Goal: Navigation & Orientation: Find specific page/section

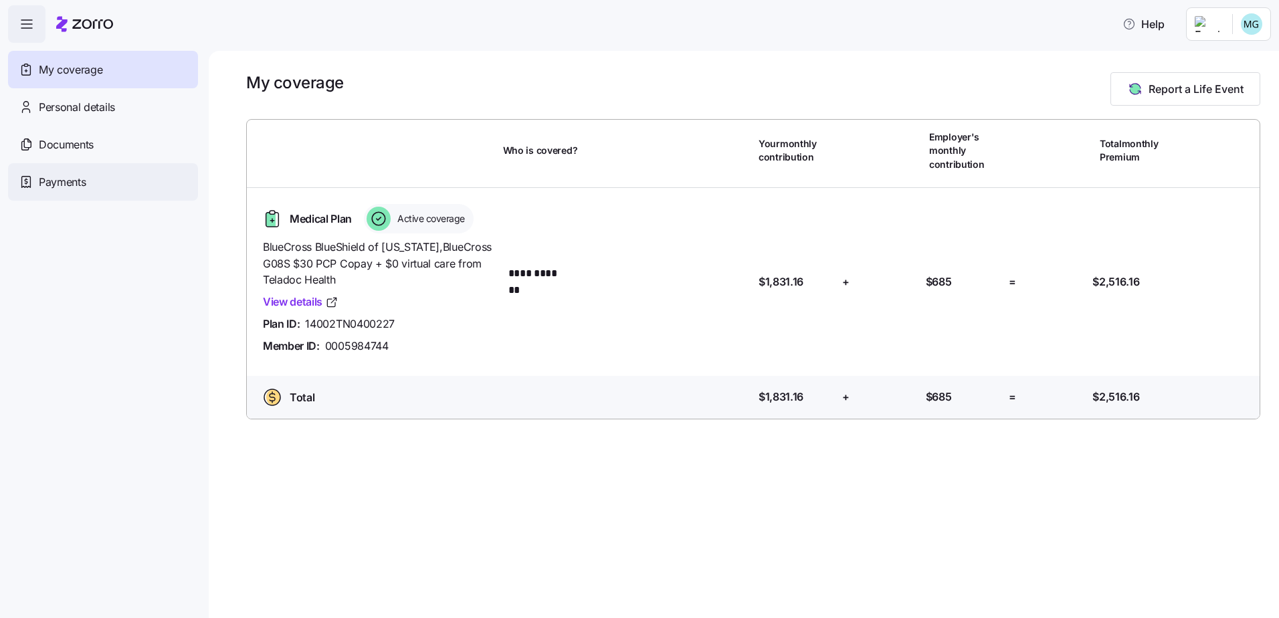
click at [70, 181] on span "Payments" at bounding box center [62, 182] width 47 height 17
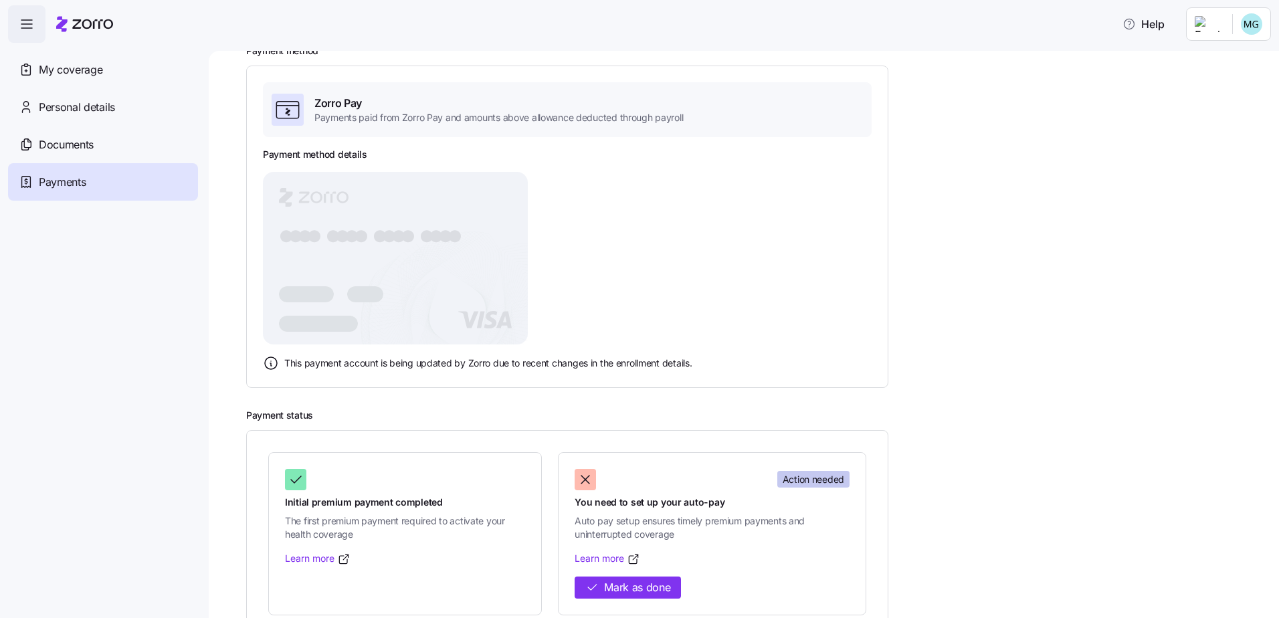
scroll to position [108, 0]
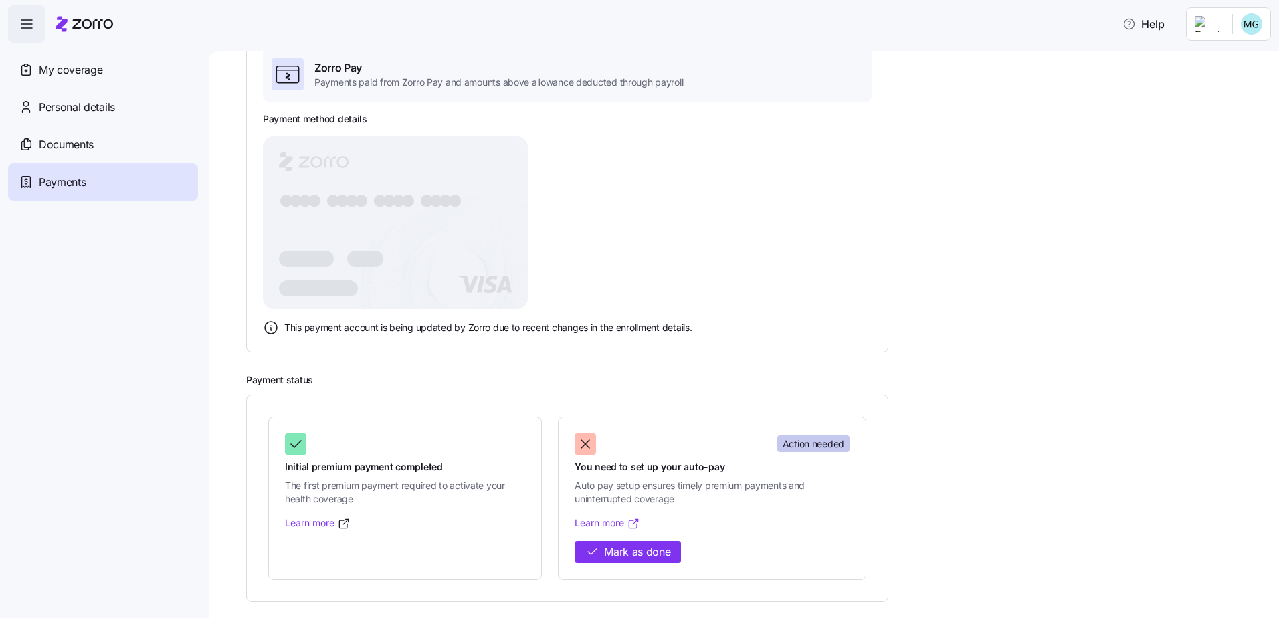
click at [632, 526] on icon at bounding box center [633, 523] width 13 height 13
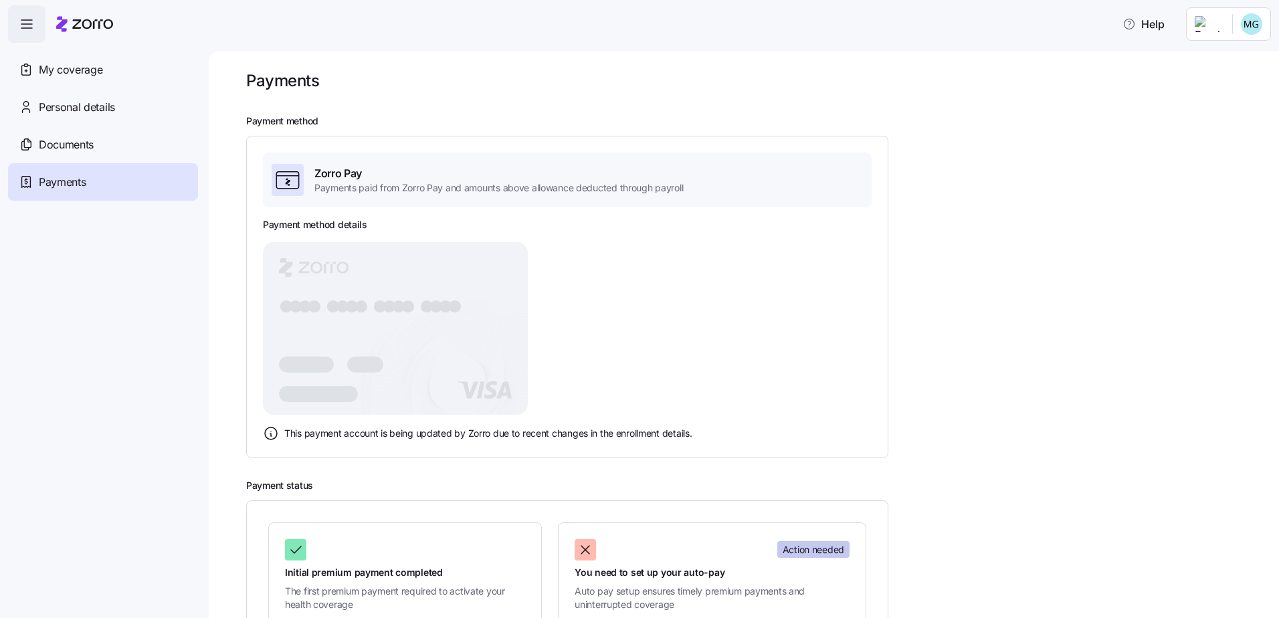
scroll to position [0, 0]
click at [298, 184] on icon at bounding box center [287, 182] width 22 height 17
click at [62, 142] on span "Documents" at bounding box center [66, 144] width 55 height 17
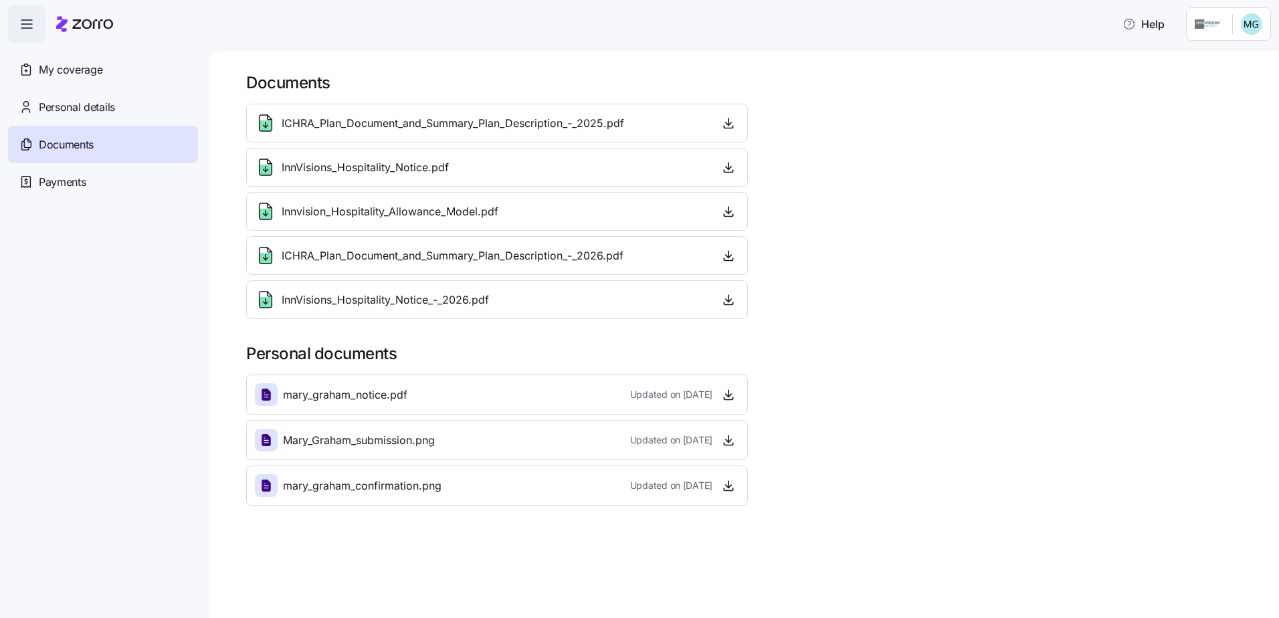
click at [377, 399] on span "mary_graham_notice.pdf" at bounding box center [345, 395] width 124 height 17
click at [266, 394] on icon at bounding box center [266, 395] width 9 height 12
click at [88, 106] on span "Personal details" at bounding box center [77, 107] width 76 height 17
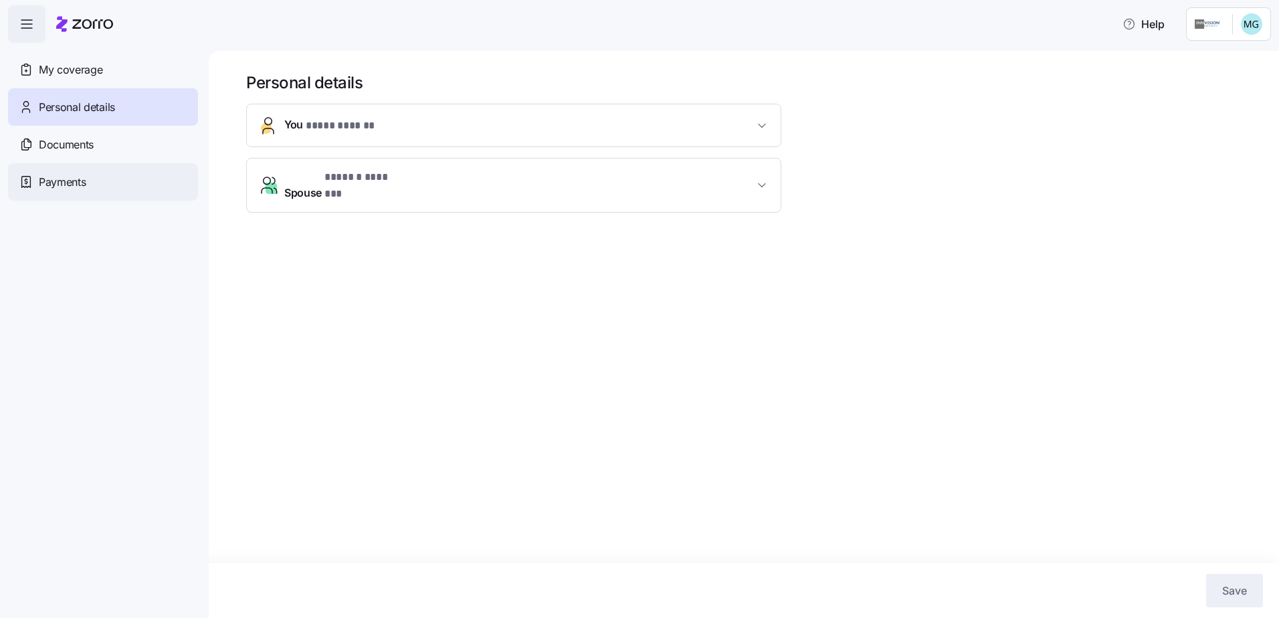
click at [70, 190] on span "Payments" at bounding box center [62, 182] width 47 height 17
